Goal: Information Seeking & Learning: Learn about a topic

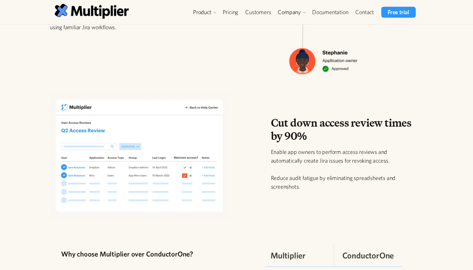
scroll to position [631, 0]
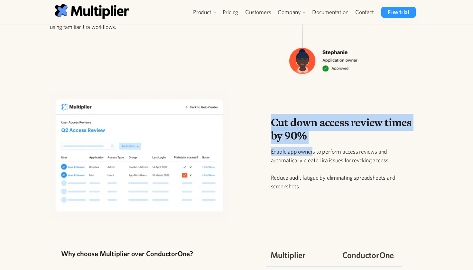
drag, startPoint x: 271, startPoint y: 123, endPoint x: 312, endPoint y: 145, distance: 47.5
click at [312, 145] on div "Cut down access review times by 90% Enable app owners to perform access reviews…" at bounding box center [344, 158] width 147 height 85
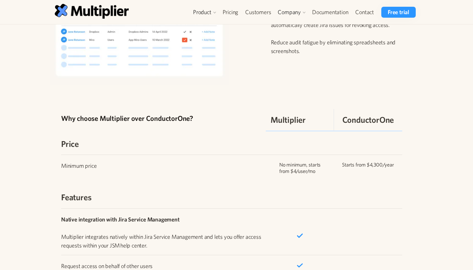
scroll to position [768, 0]
drag, startPoint x: 339, startPoint y: 159, endPoint x: 354, endPoint y: 167, distance: 17.1
click at [354, 166] on div "Minimum price No minimum, starts from $4/user/mo Starts from $4,300/year" at bounding box center [231, 164] width 341 height 21
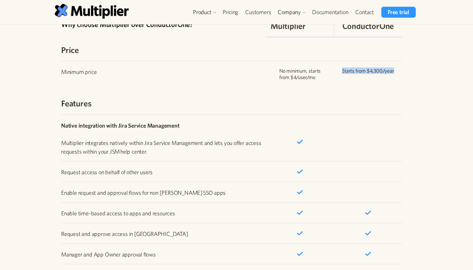
scroll to position [861, 0]
drag, startPoint x: 73, startPoint y: 173, endPoint x: 128, endPoint y: 173, distance: 54.4
click at [127, 173] on p "Request access on behalf of other users" at bounding box center [163, 172] width 205 height 9
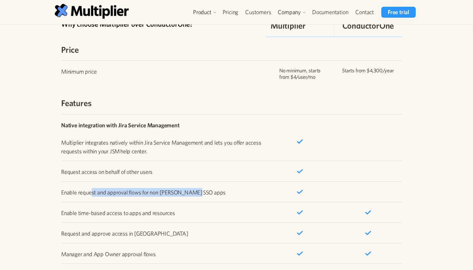
drag, startPoint x: 90, startPoint y: 191, endPoint x: 203, endPoint y: 189, distance: 112.6
click at [203, 189] on p "Enable request and approval flows for non [PERSON_NAME] SSO apps" at bounding box center [163, 192] width 205 height 9
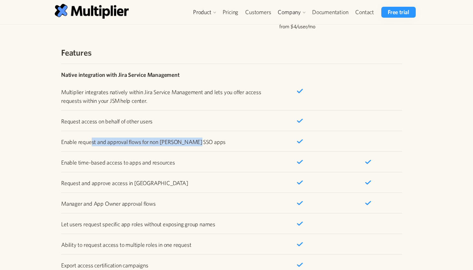
scroll to position [914, 0]
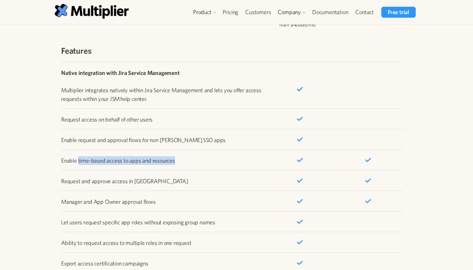
drag, startPoint x: 78, startPoint y: 155, endPoint x: 139, endPoint y: 169, distance: 63.3
click at [139, 169] on div "Price Minimum price No minimum, starts from $4/user/mo Starts from $4,300/year …" at bounding box center [231, 152] width 341 height 323
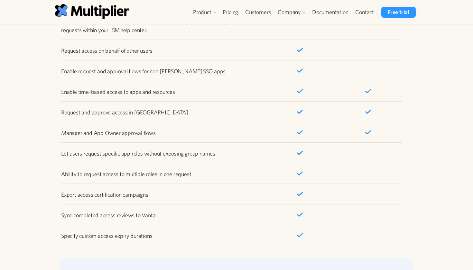
scroll to position [986, 0]
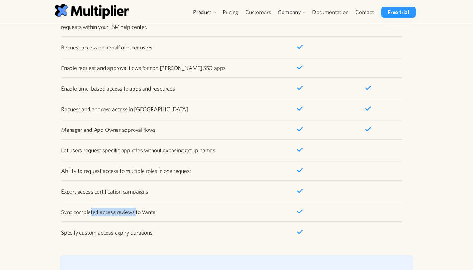
drag, startPoint x: 90, startPoint y: 211, endPoint x: 136, endPoint y: 211, distance: 46.0
click at [136, 211] on p "Sync completed access reviews to Vanta" at bounding box center [163, 212] width 205 height 9
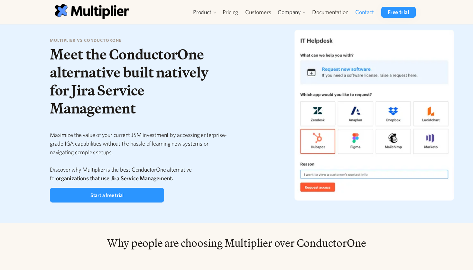
scroll to position [0, 0]
